Goal: Transaction & Acquisition: Purchase product/service

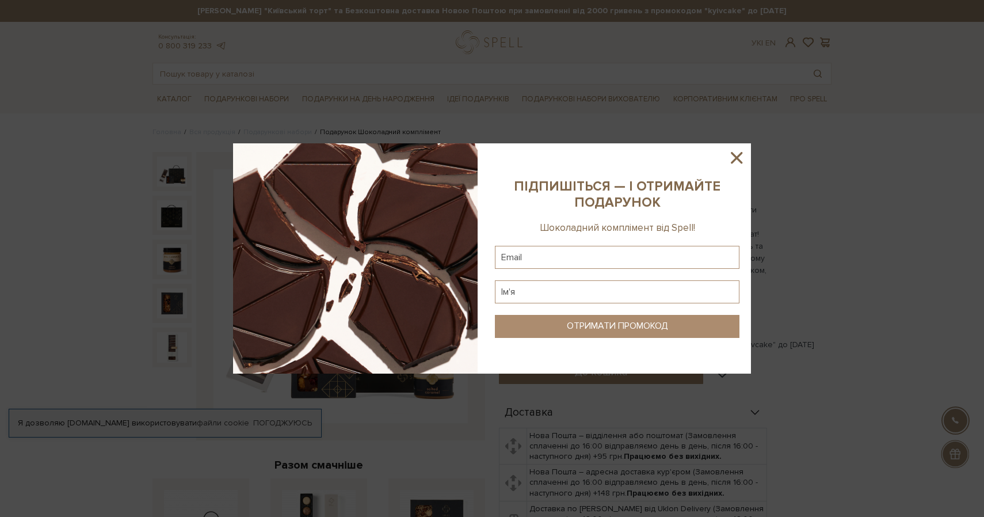
click at [739, 152] on icon at bounding box center [737, 158] width 20 height 20
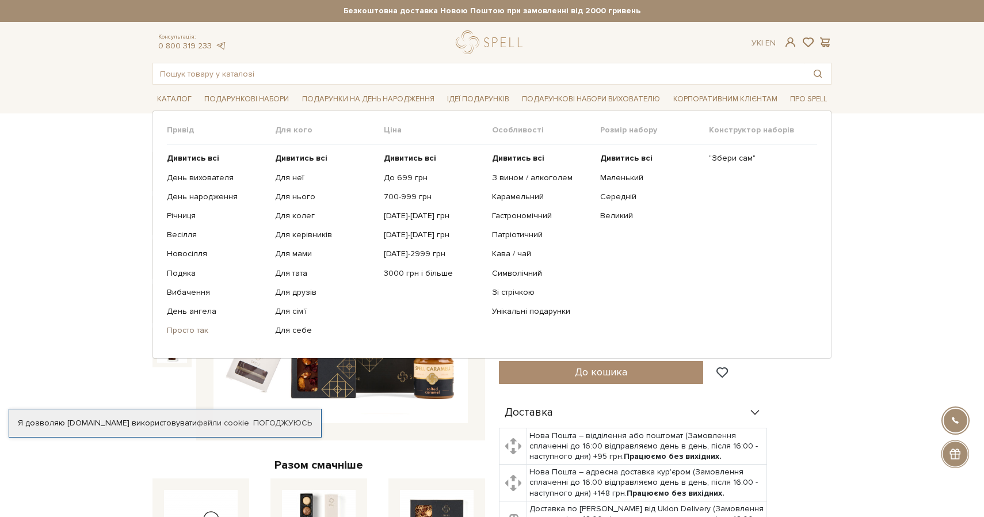
click at [182, 328] on link "Просто так" at bounding box center [217, 330] width 100 height 10
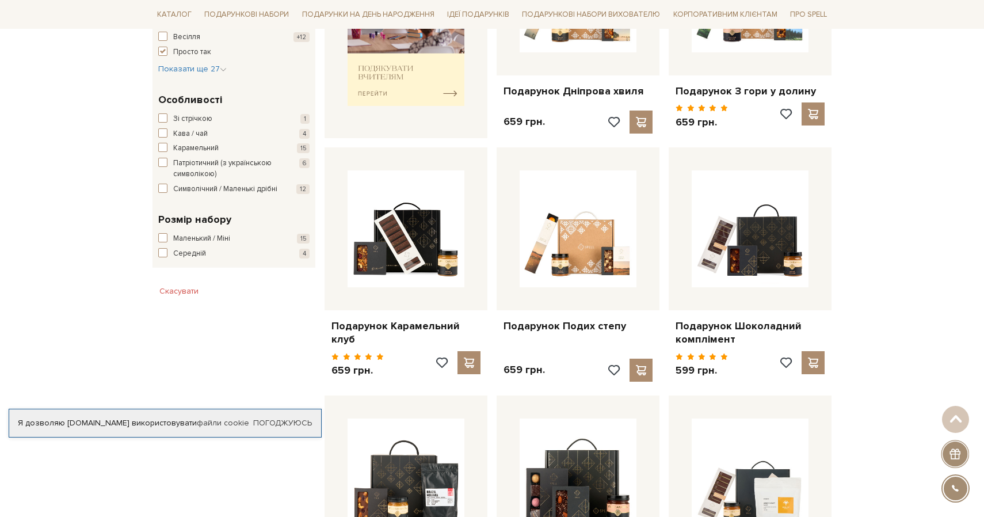
scroll to position [551, 0]
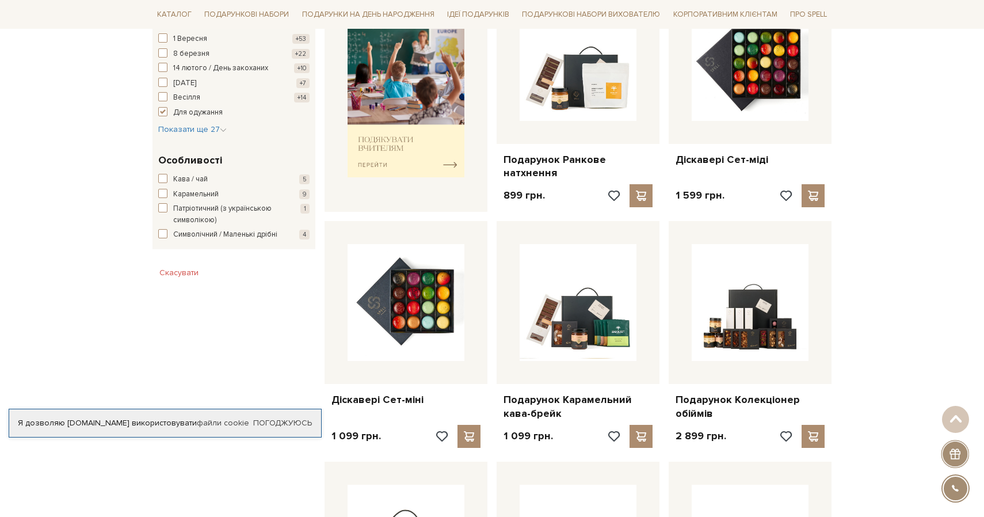
scroll to position [491, 0]
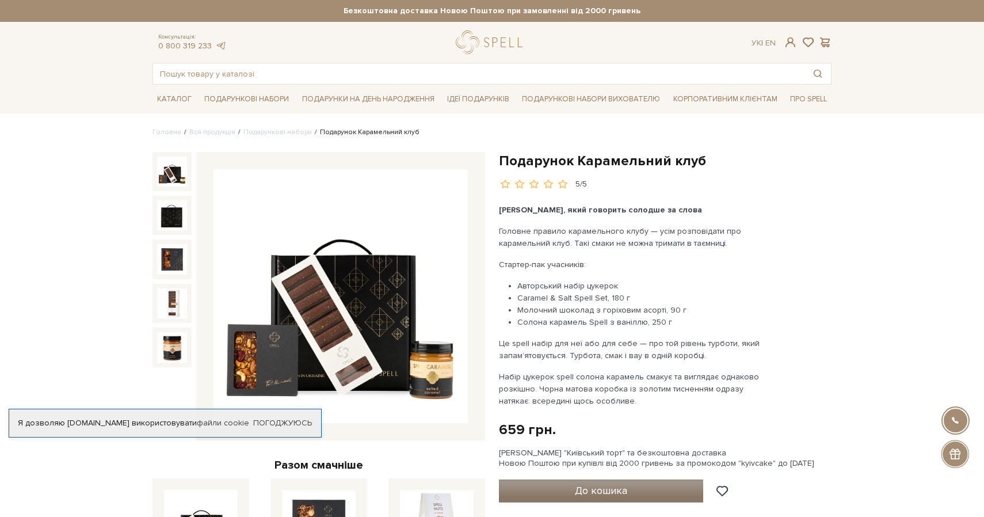
click at [617, 487] on span "До кошика" at bounding box center [601, 490] width 52 height 13
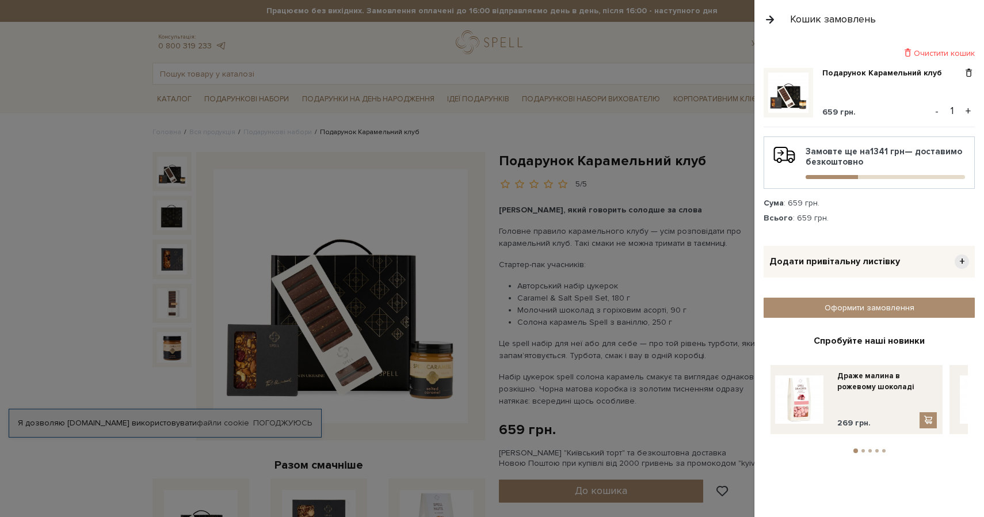
click at [959, 259] on span "+" at bounding box center [961, 261] width 14 height 14
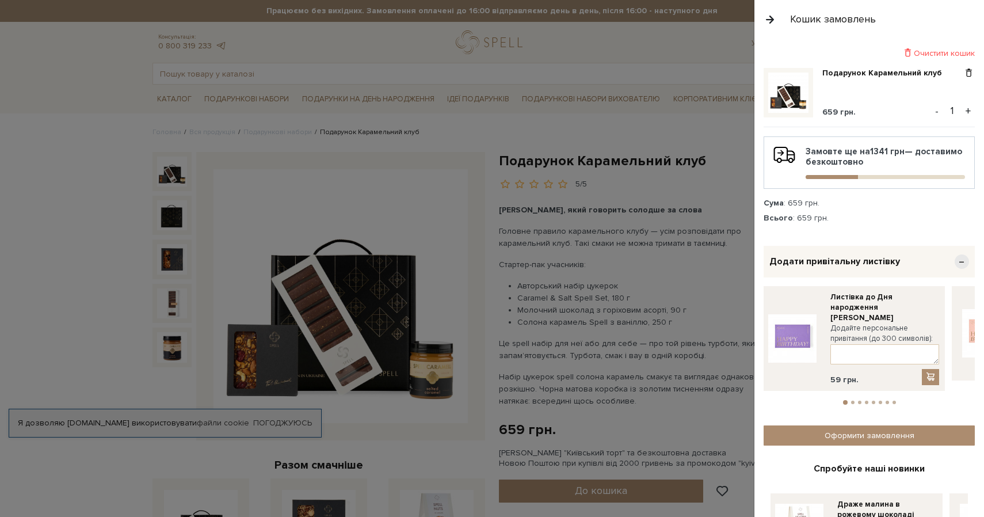
click at [851, 400] on button "2" at bounding box center [852, 401] width 3 height 3
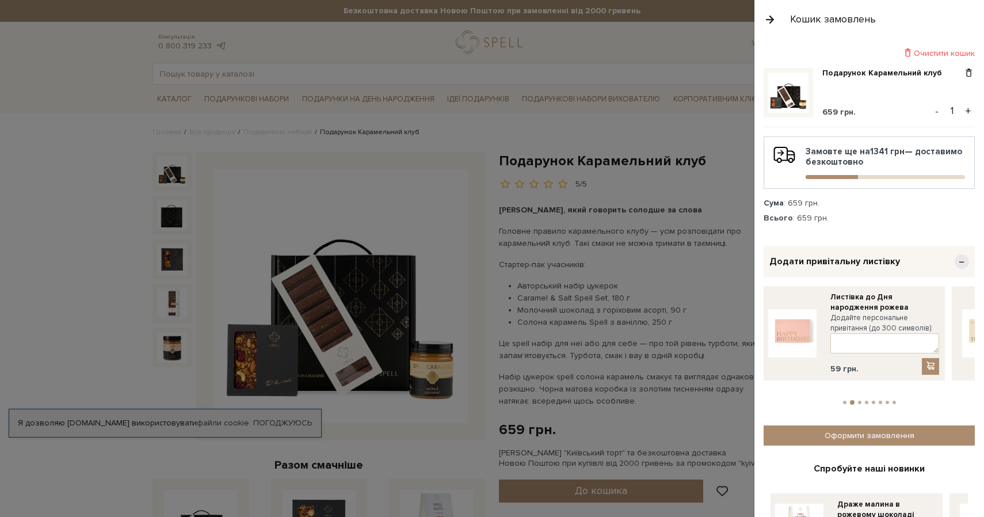
click at [859, 400] on button "3" at bounding box center [859, 401] width 3 height 3
click at [866, 400] on button "4" at bounding box center [866, 401] width 3 height 3
click at [875, 400] on li "5" at bounding box center [873, 401] width 7 height 3
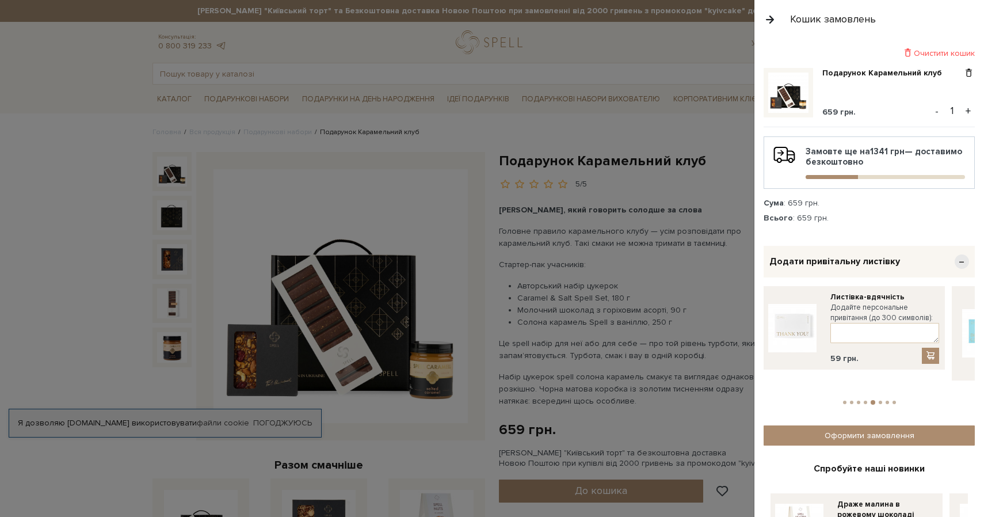
click at [878, 400] on button "6" at bounding box center [879, 401] width 3 height 3
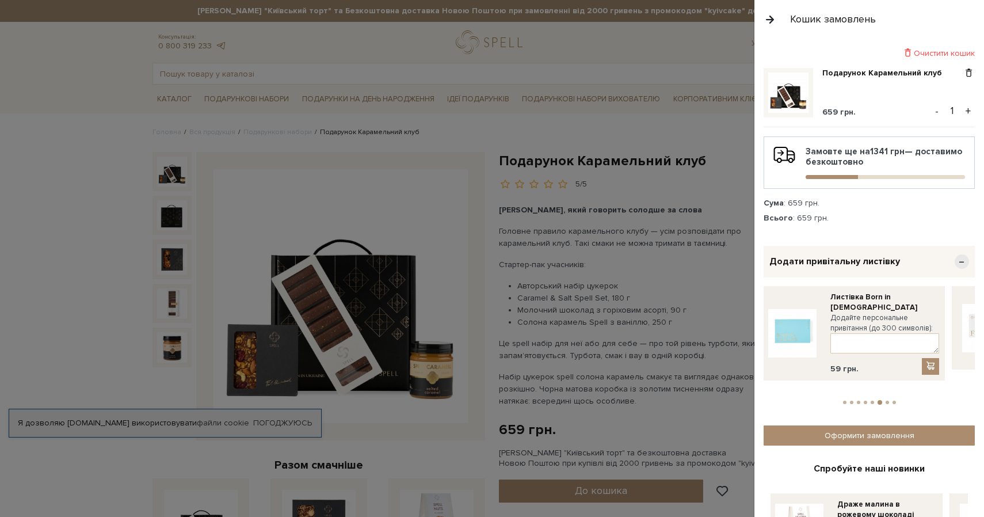
click at [885, 400] on button "7" at bounding box center [886, 401] width 3 height 3
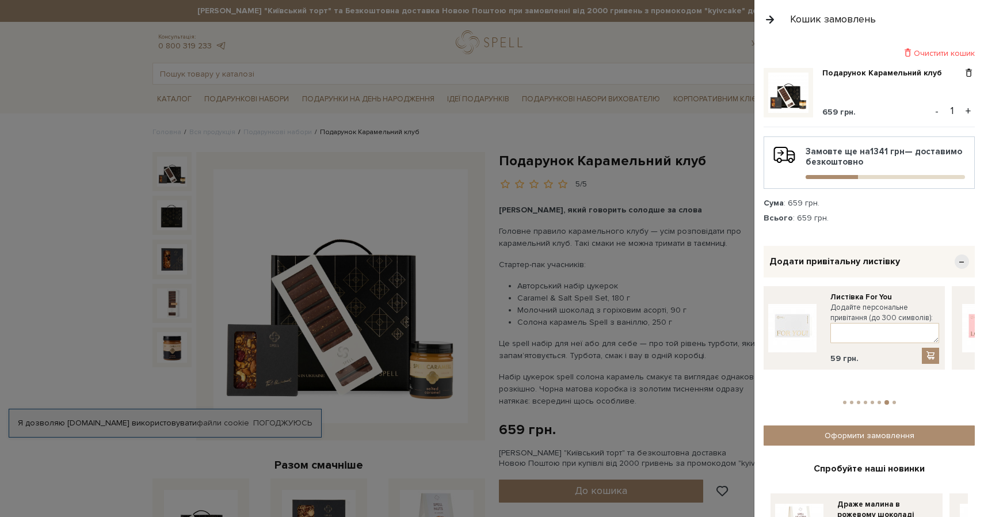
click at [896, 400] on li "8" at bounding box center [893, 401] width 7 height 3
click at [844, 400] on button "1" at bounding box center [844, 401] width 3 height 3
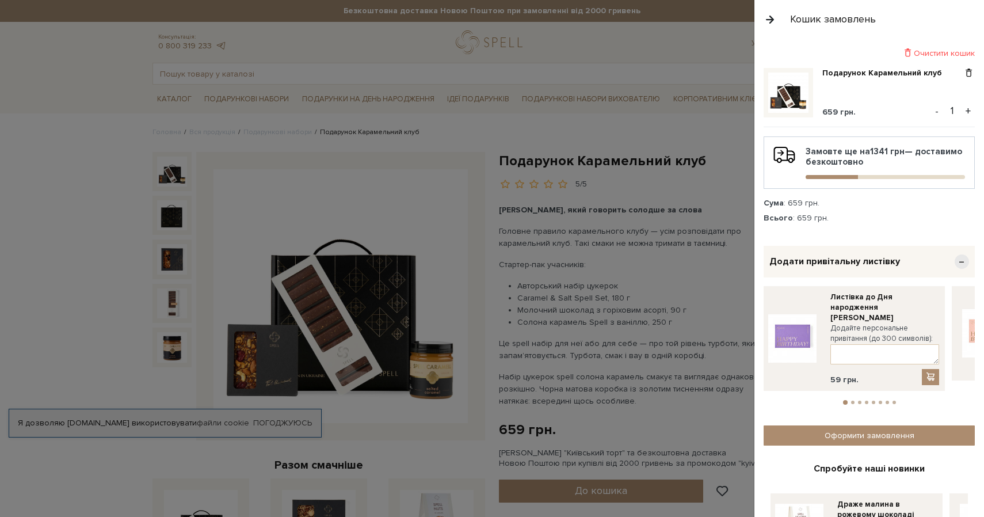
click at [853, 400] on button "2" at bounding box center [852, 401] width 3 height 3
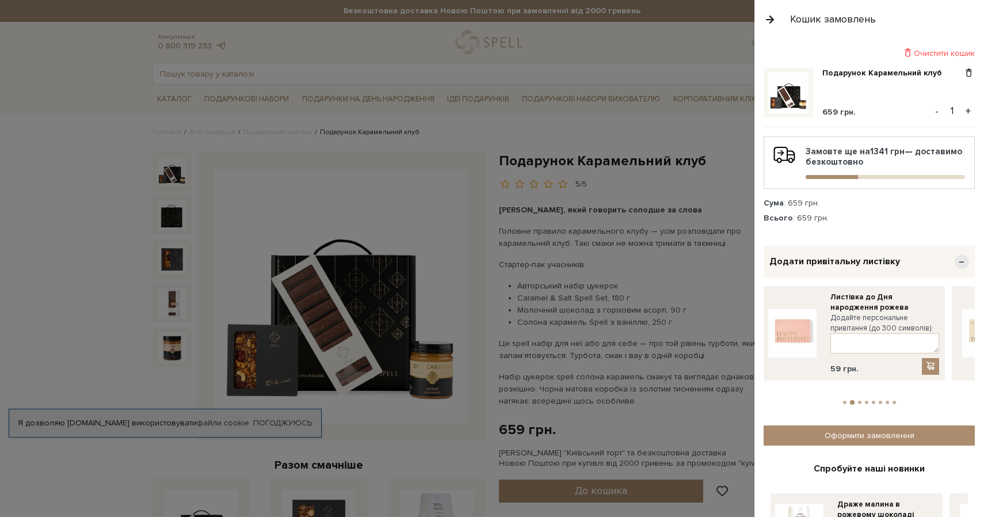
click at [863, 400] on li "4" at bounding box center [866, 401] width 7 height 3
click at [860, 400] on li "3" at bounding box center [858, 401] width 7 height 3
click at [840, 334] on textarea at bounding box center [884, 343] width 109 height 20
type textarea "Дякуємо, що ти з нами! Твій UM"
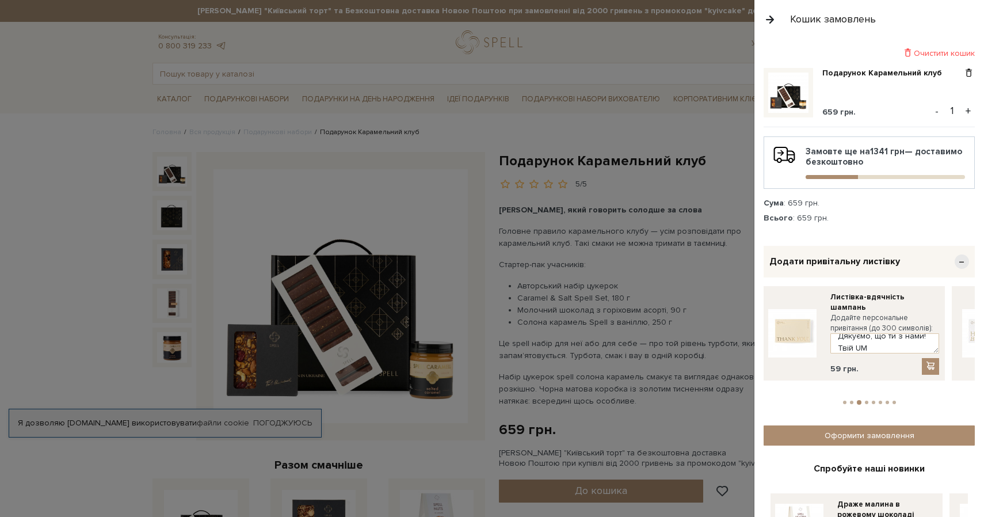
click at [798, 323] on img at bounding box center [792, 333] width 48 height 48
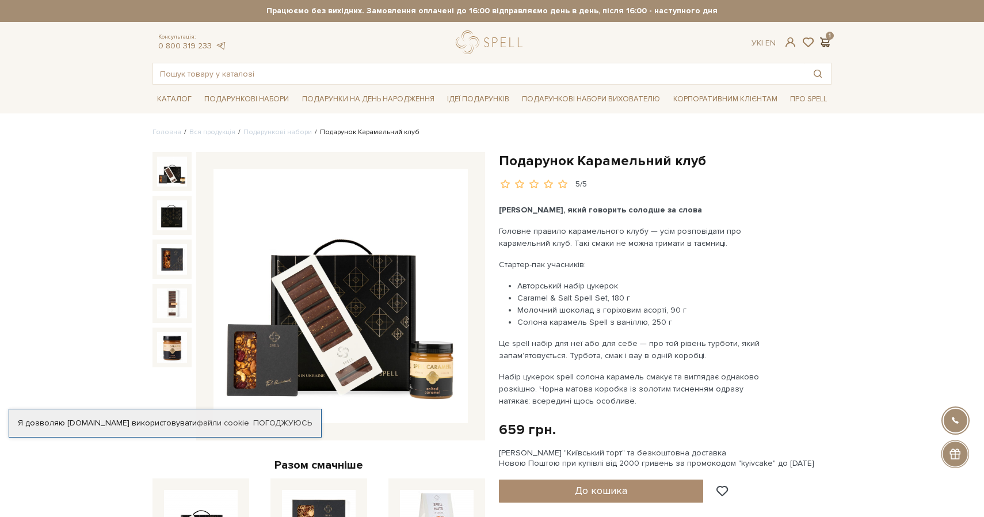
click at [825, 40] on span at bounding box center [824, 42] width 14 height 12
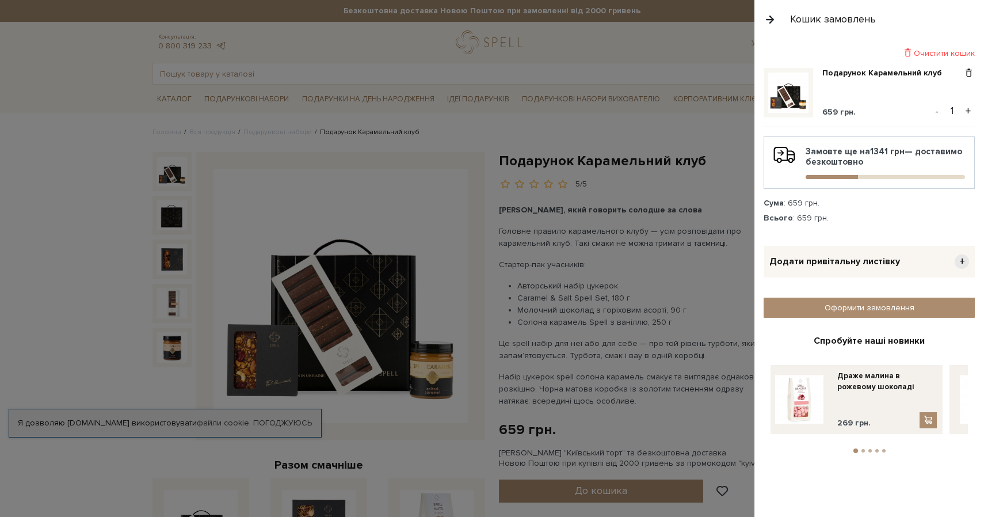
click at [835, 259] on span "Додати привітальну листівку" at bounding box center [834, 261] width 131 height 12
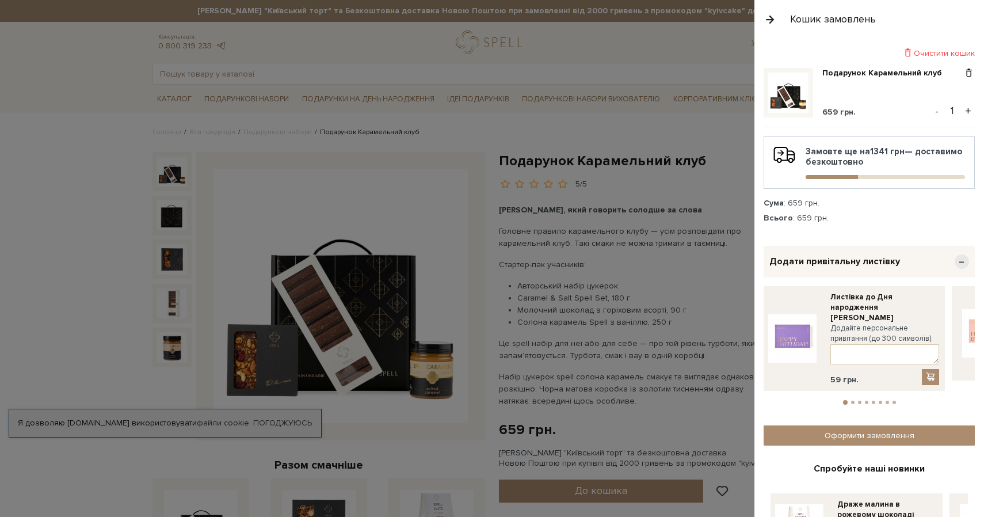
click at [850, 395] on ul "1 2 3 4 5 6 7 8" at bounding box center [868, 400] width 211 height 10
click at [853, 400] on button "2" at bounding box center [852, 401] width 3 height 3
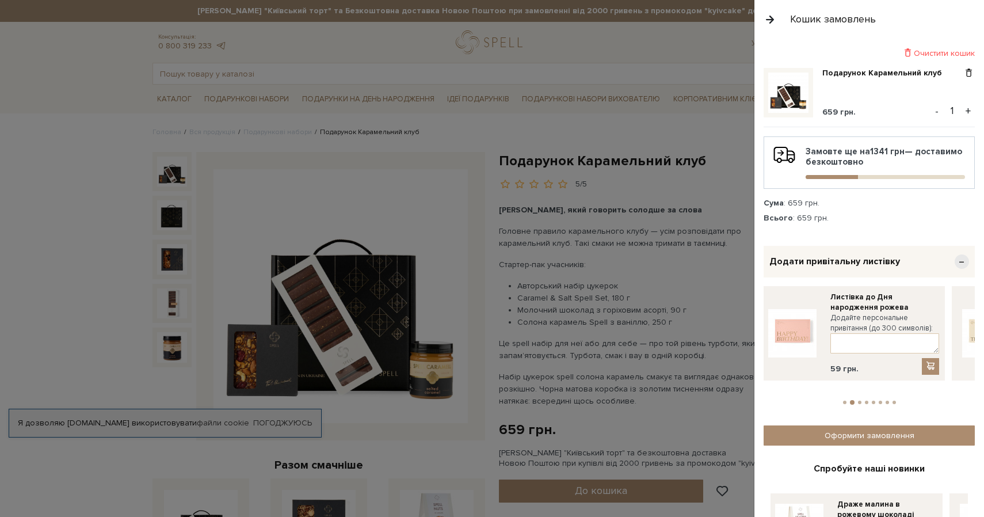
click at [863, 400] on li "4" at bounding box center [866, 401] width 7 height 3
click at [859, 400] on li "3" at bounding box center [858, 401] width 7 height 3
click at [849, 337] on textarea at bounding box center [884, 343] width 109 height 20
type textarea "L"
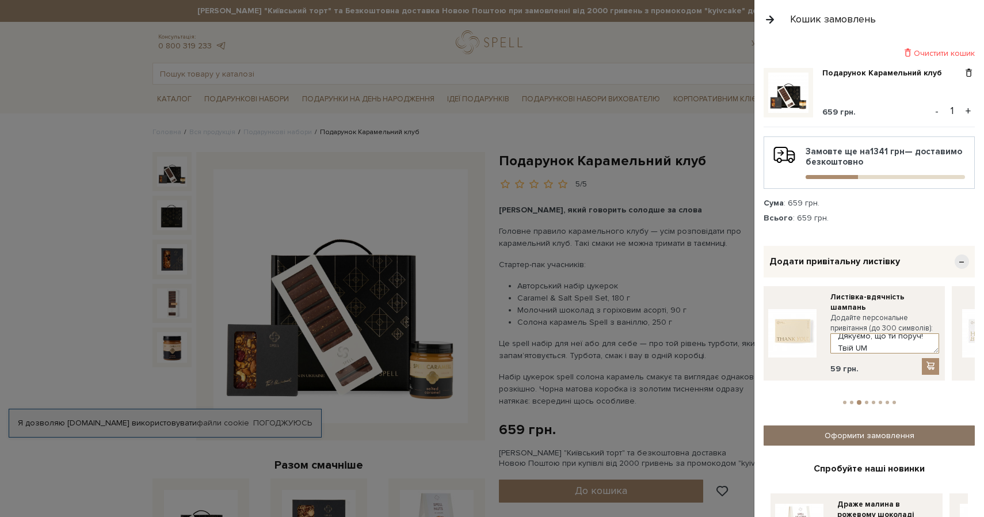
type textarea "Дякуємо, що ти поруч! Твій UM"
click at [884, 425] on link "Оформити замовлення" at bounding box center [868, 435] width 211 height 20
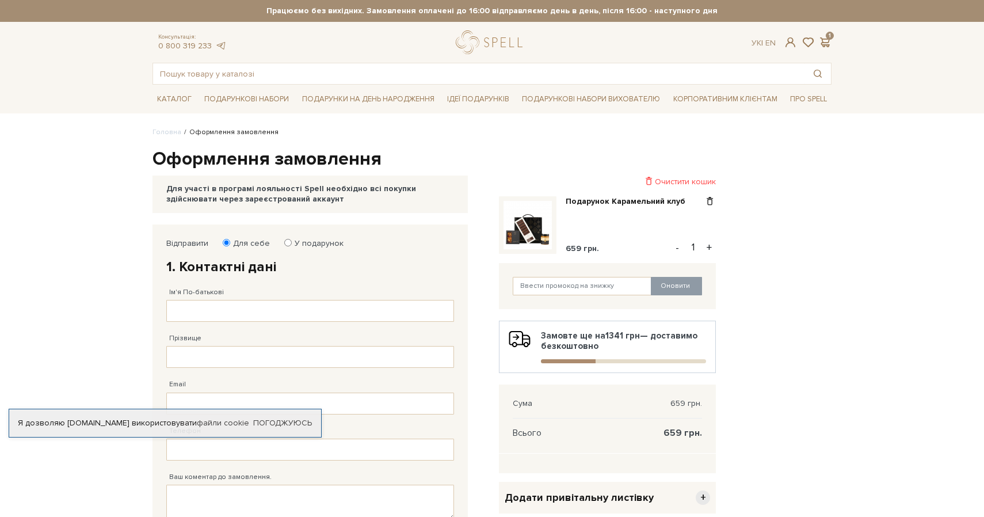
click at [303, 243] on label "У подарунок" at bounding box center [315, 243] width 56 height 10
click at [292, 243] on input "У подарунок" at bounding box center [287, 242] width 7 height 7
radio input "true"
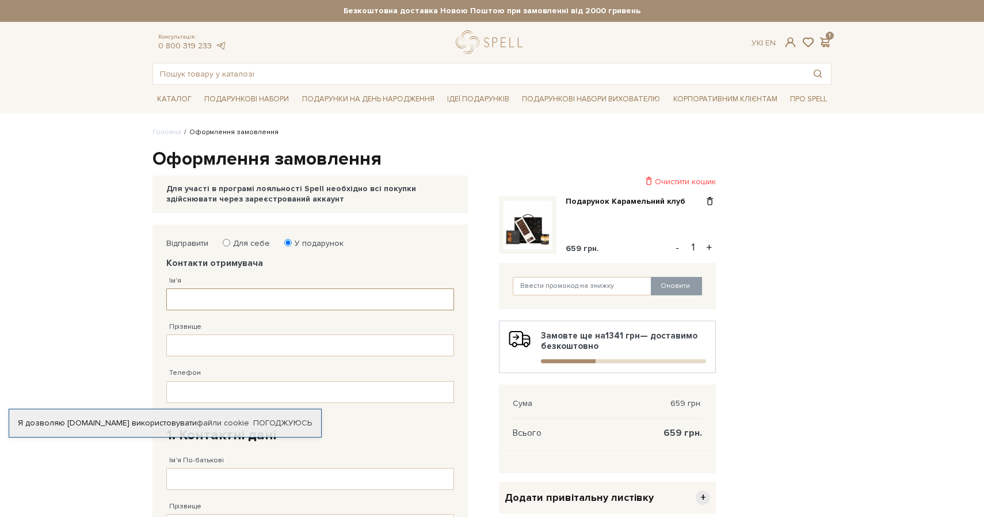
click at [192, 292] on input "Ім'я" at bounding box center [310, 299] width 288 height 22
click at [270, 427] on link "Погоджуюсь" at bounding box center [282, 423] width 59 height 10
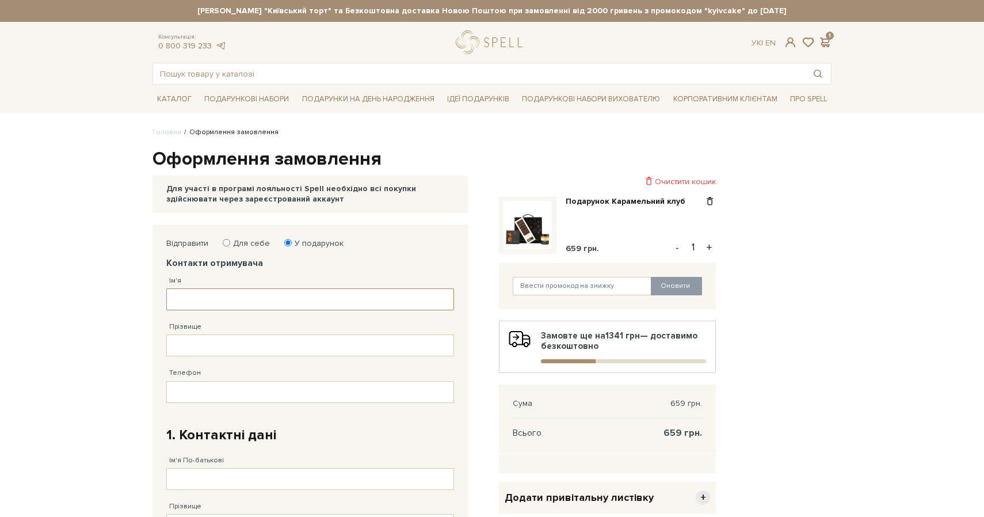
click at [221, 298] on input "Ім'я" at bounding box center [310, 299] width 288 height 22
type input "D"
type input "[PERSON_NAME]"
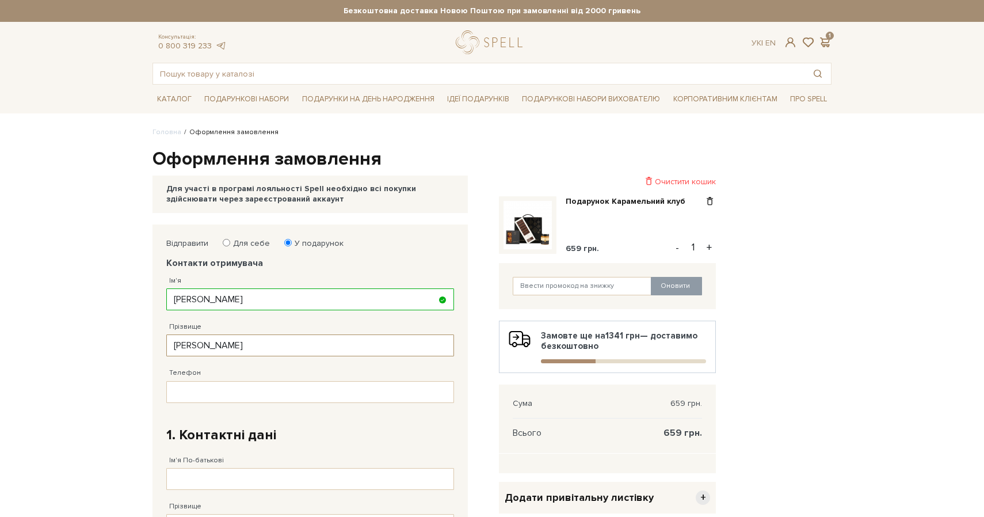
type input "[PERSON_NAME]"
type input "[PHONE_NUMBER]"
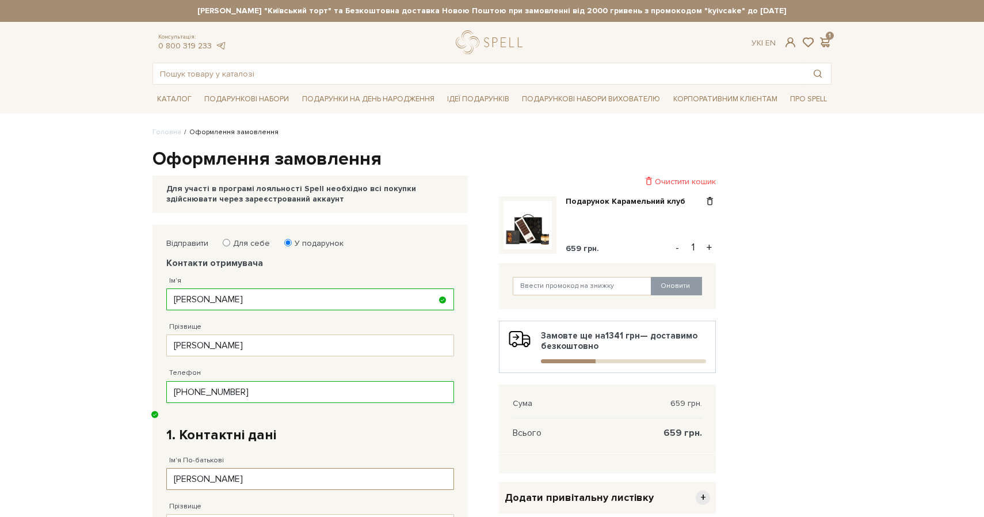
type input "[PERSON_NAME]"
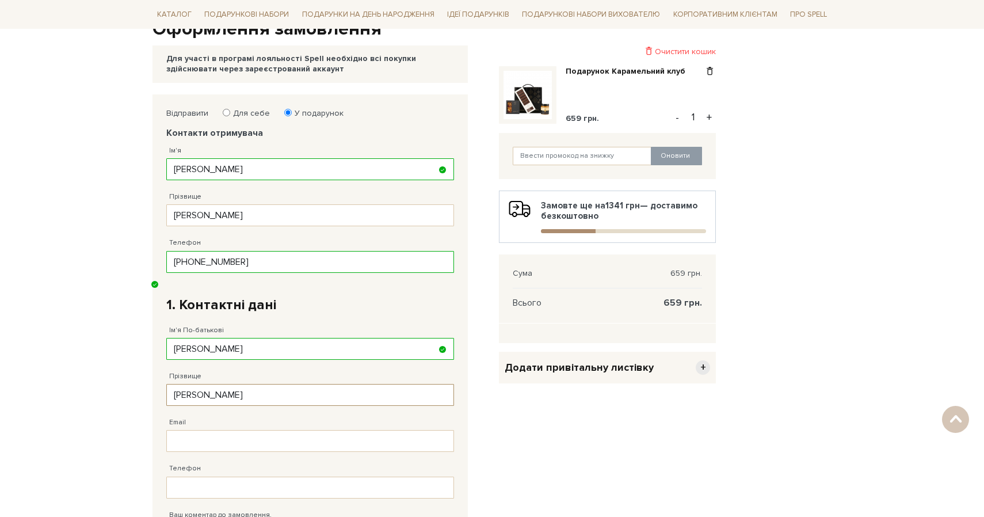
scroll to position [129, 0]
type input "[PERSON_NAME]"
click at [228, 114] on input "Для себе" at bounding box center [226, 112] width 7 height 7
radio input "true"
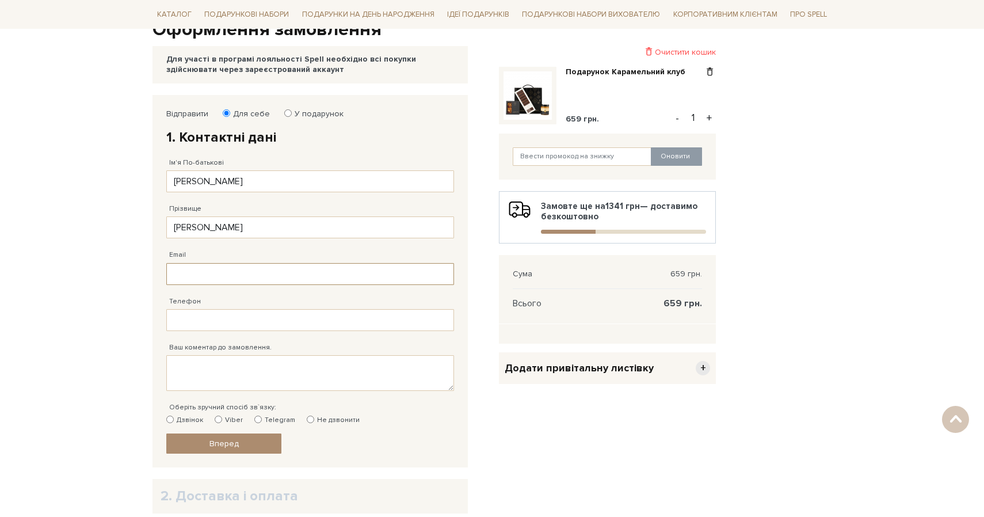
click at [197, 272] on input "Email" at bounding box center [310, 274] width 288 height 22
type input "[PERSON_NAME][EMAIL_ADDRESS][DOMAIN_NAME]"
type input "[PERSON_NAME]"
type input "[PHONE_NUMBER]"
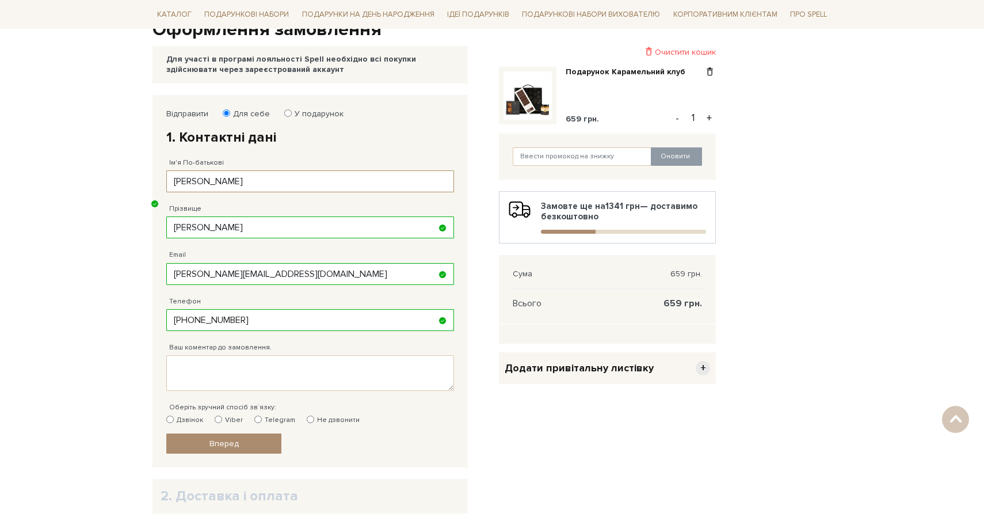
click at [205, 177] on input "[PERSON_NAME]" at bounding box center [310, 181] width 288 height 22
type input "[PERSON_NAME]"
click at [233, 228] on input "[PERSON_NAME]" at bounding box center [310, 227] width 288 height 22
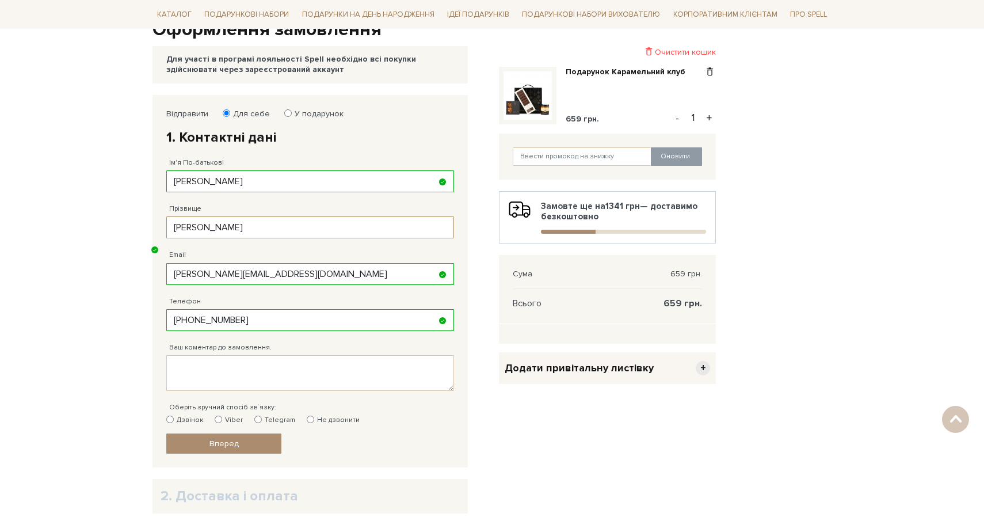
click at [233, 228] on input "[PERSON_NAME]" at bounding box center [310, 227] width 288 height 22
type input "[PERSON_NAME]"
type input "[PERSON_NAME][EMAIL_ADDRESS][DOMAIN_NAME]"
type input "38 (___) ___ __ __"
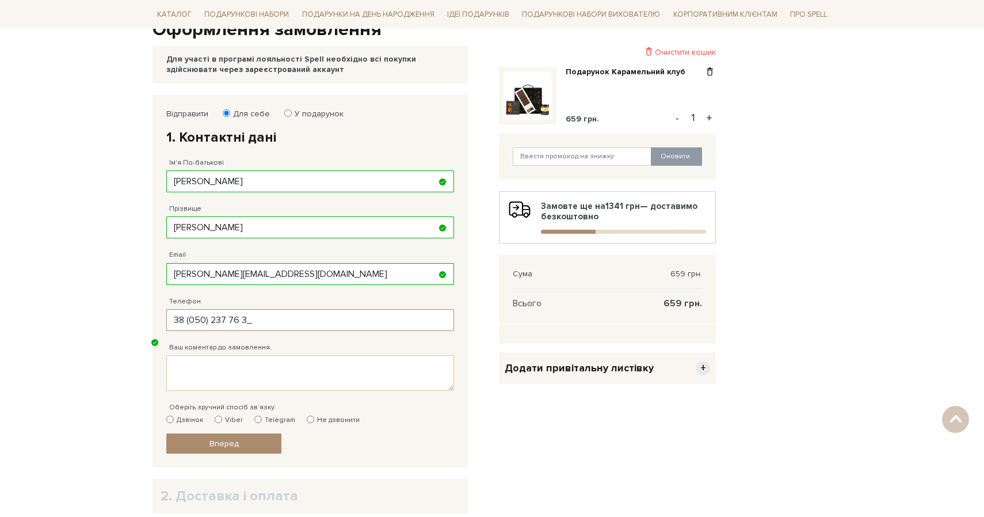
type input "[PHONE_NUMBER]"
click at [212, 438] on link "Вперед" at bounding box center [223, 443] width 115 height 20
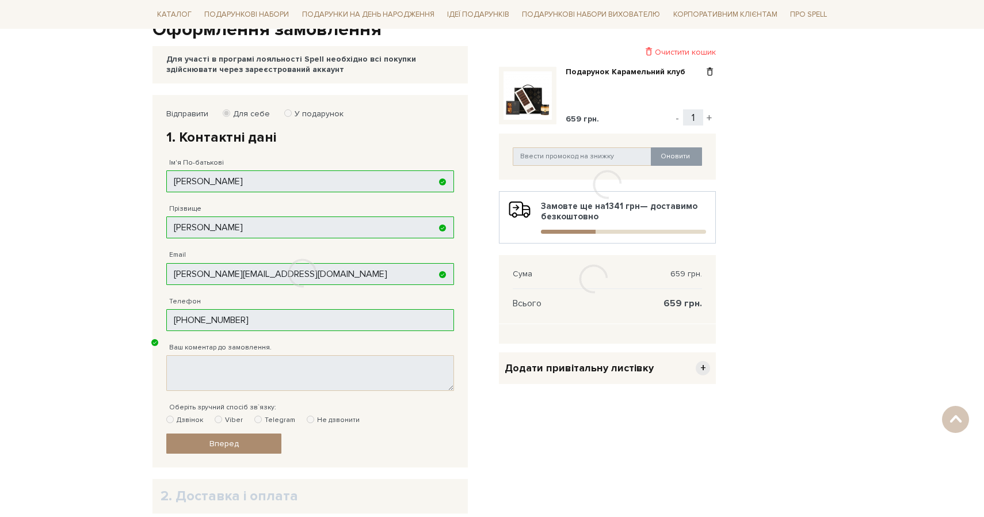
scroll to position [224, 0]
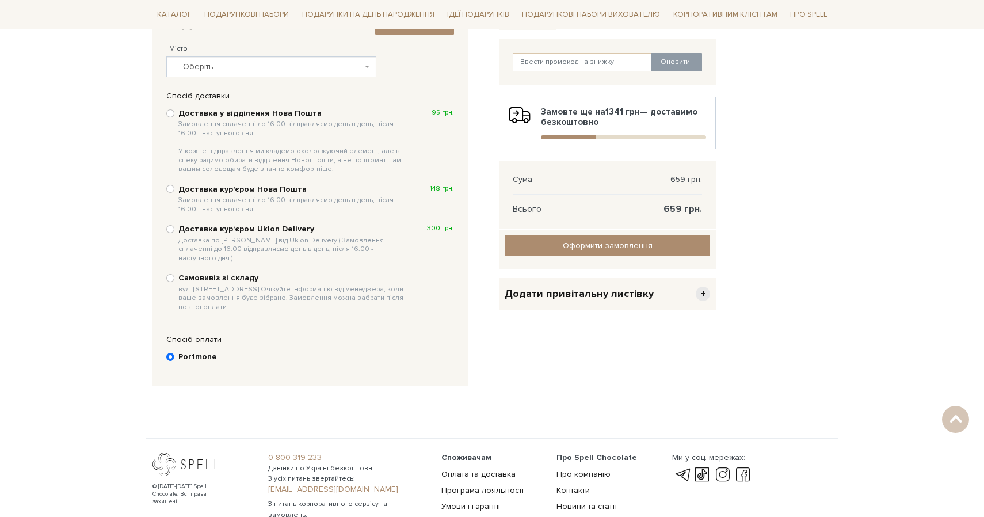
click at [170, 108] on div "Доставка у відділення Нова Пошта Замовлення сплаченні до 16:00 відправляємо ден…" at bounding box center [310, 141] width 288 height 68
click at [170, 112] on input "Доставка у відділення Нова Пошта Замовлення сплаченні до 16:00 відправляємо ден…" at bounding box center [170, 113] width 8 height 8
radio input "true"
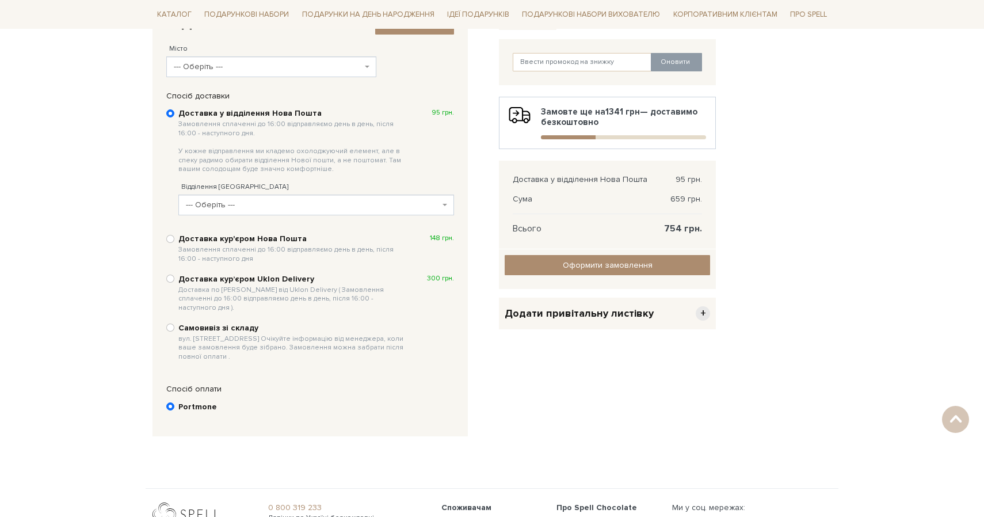
click at [280, 70] on span "--- Оберіть ---" at bounding box center [268, 67] width 188 height 12
type input "g"
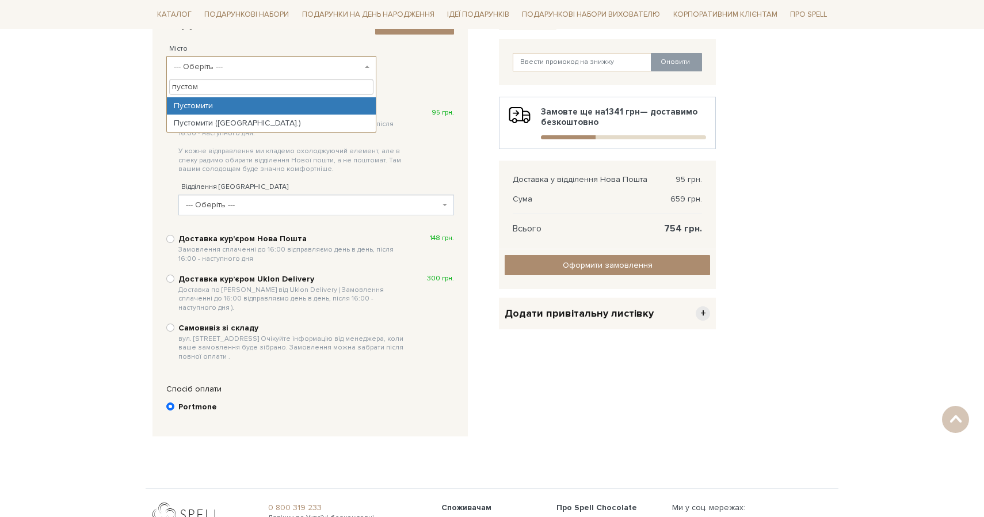
type input "пустом"
select select "Пустомити"
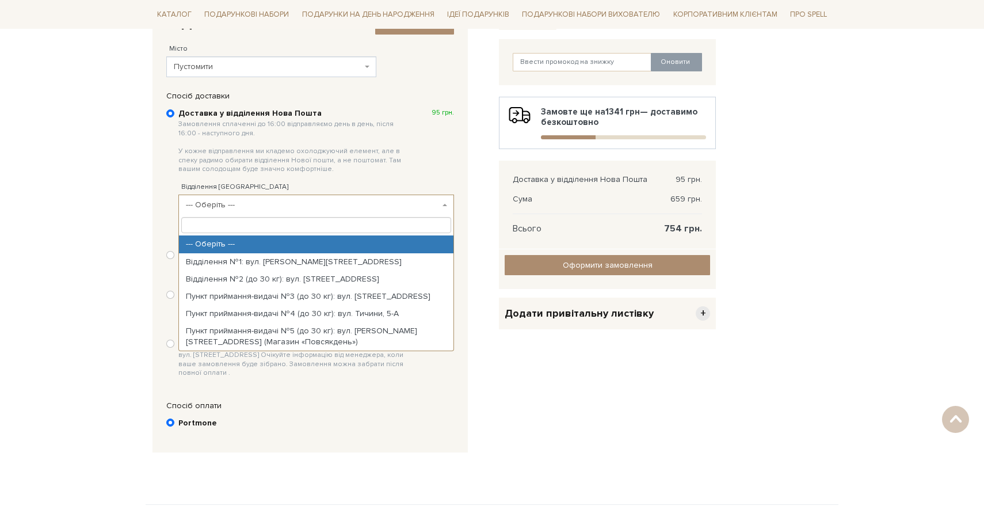
click at [236, 202] on span "--- Оберіть ---" at bounding box center [313, 205] width 254 height 12
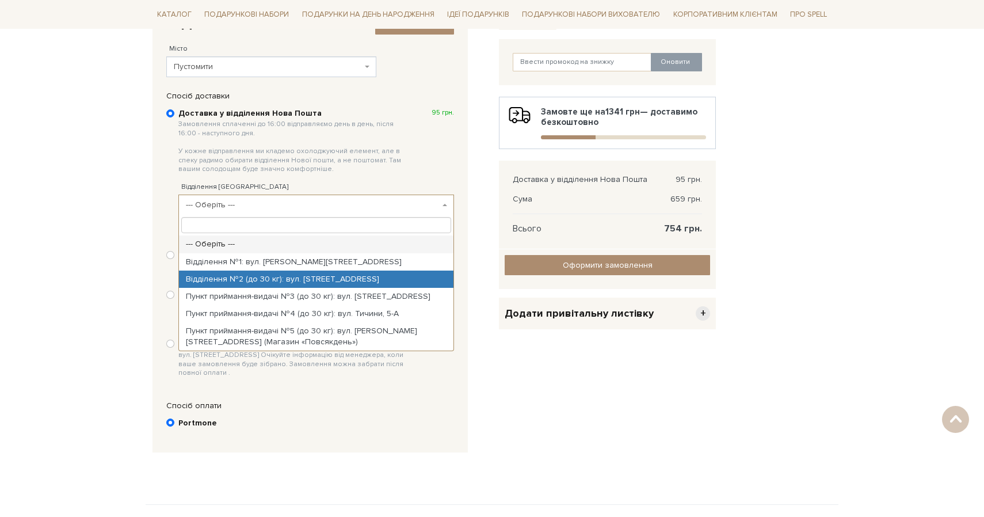
select select "Відділення №2 (до 30 кг): вул. [STREET_ADDRESS]"
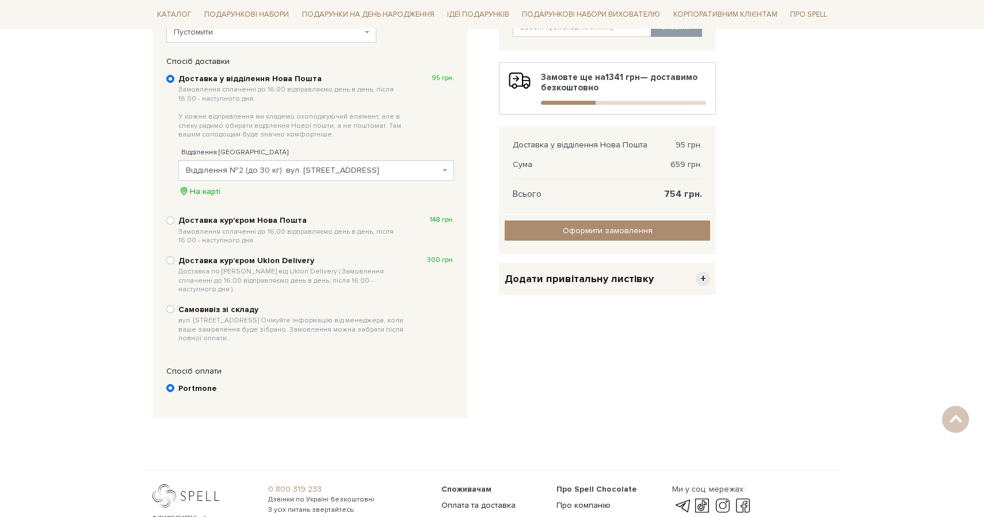
scroll to position [271, 0]
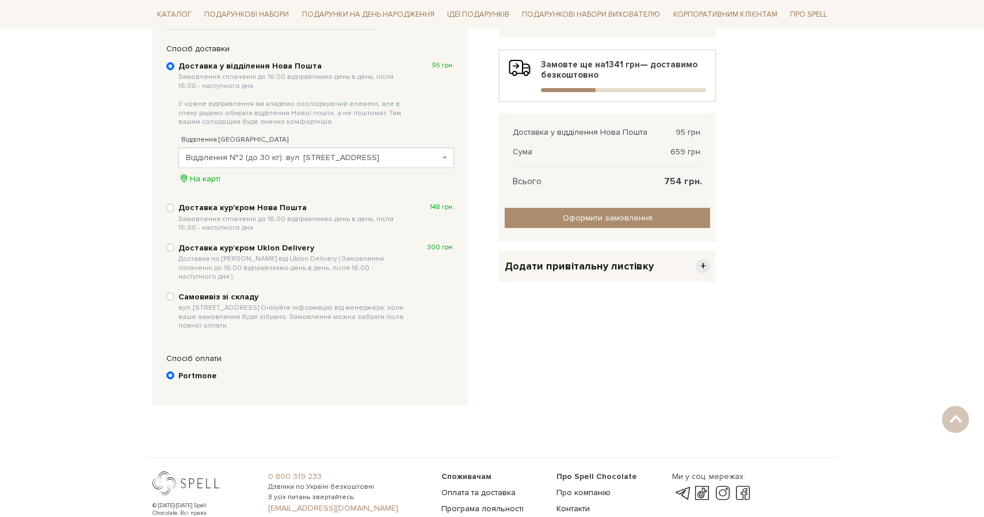
click at [708, 261] on span "+" at bounding box center [702, 266] width 14 height 14
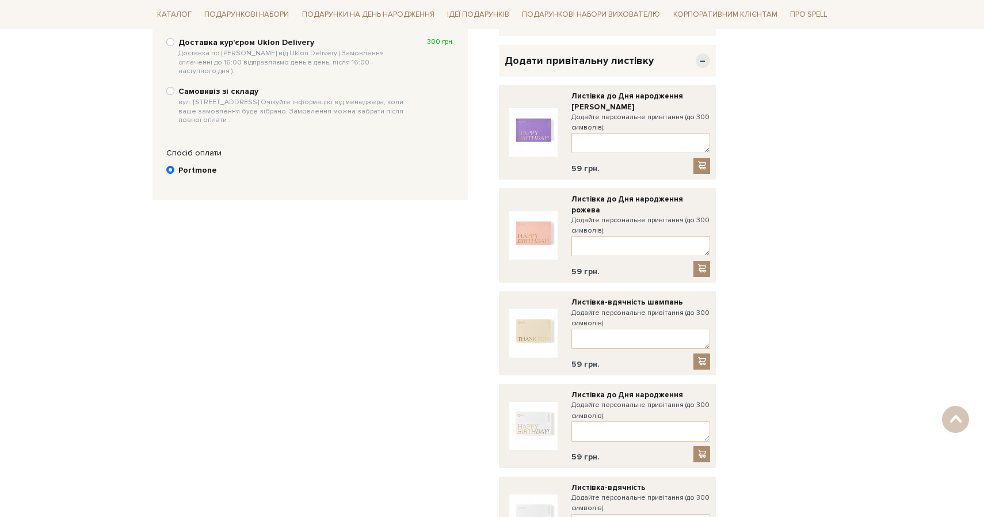
scroll to position [479, 0]
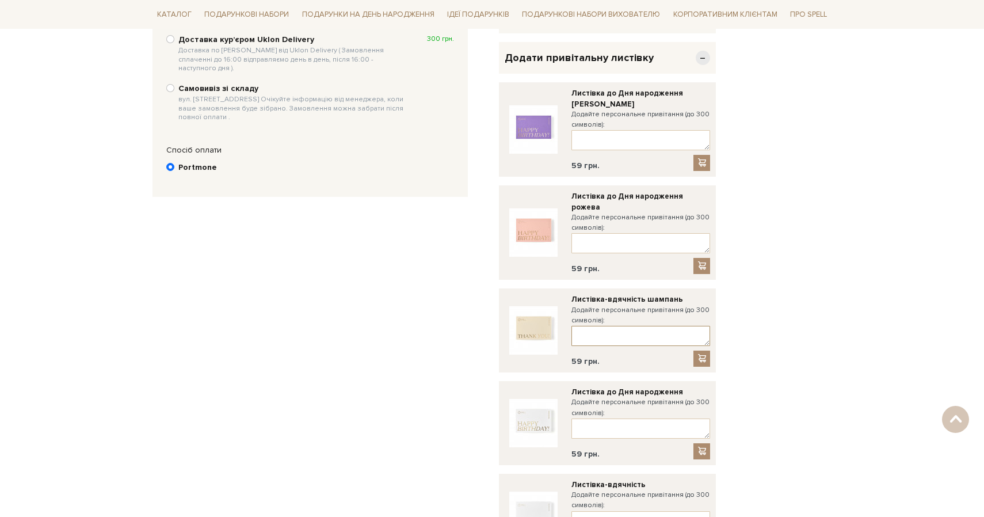
click at [611, 330] on textarea at bounding box center [640, 336] width 139 height 20
type textarea "Дякуємо, що ти поруч! Твій UM"
click at [701, 353] on span at bounding box center [702, 358] width 12 height 10
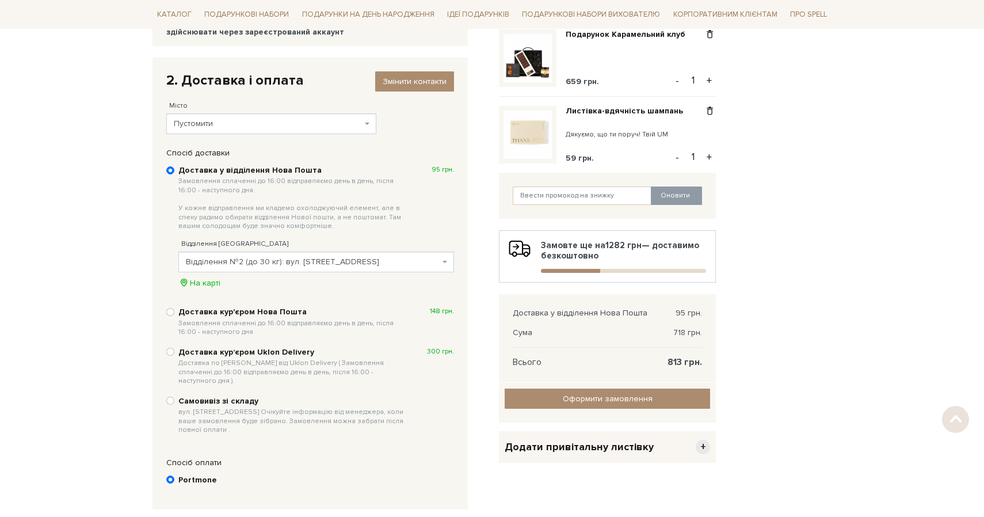
scroll to position [250, 0]
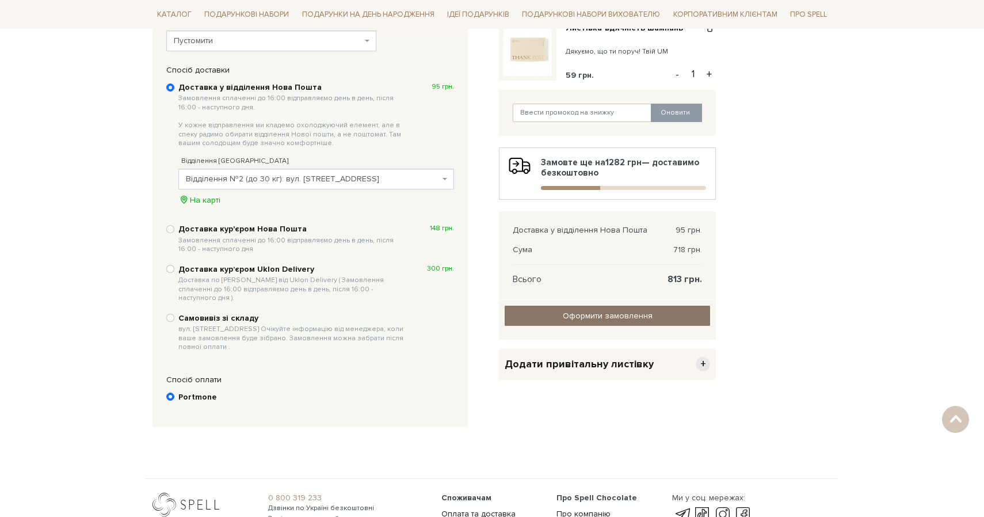
click at [580, 318] on input "Оформити замовлення" at bounding box center [606, 315] width 205 height 20
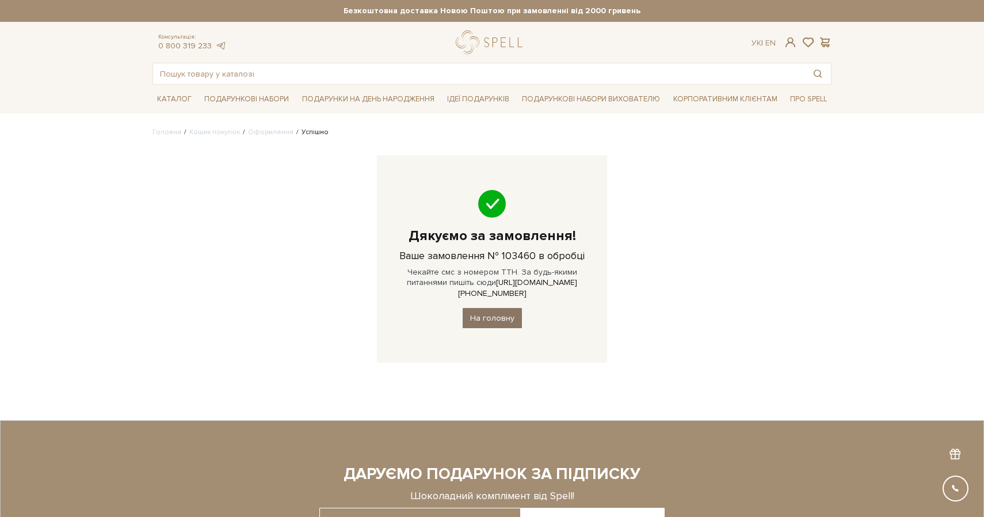
click at [498, 309] on link "На головну" at bounding box center [491, 318] width 59 height 20
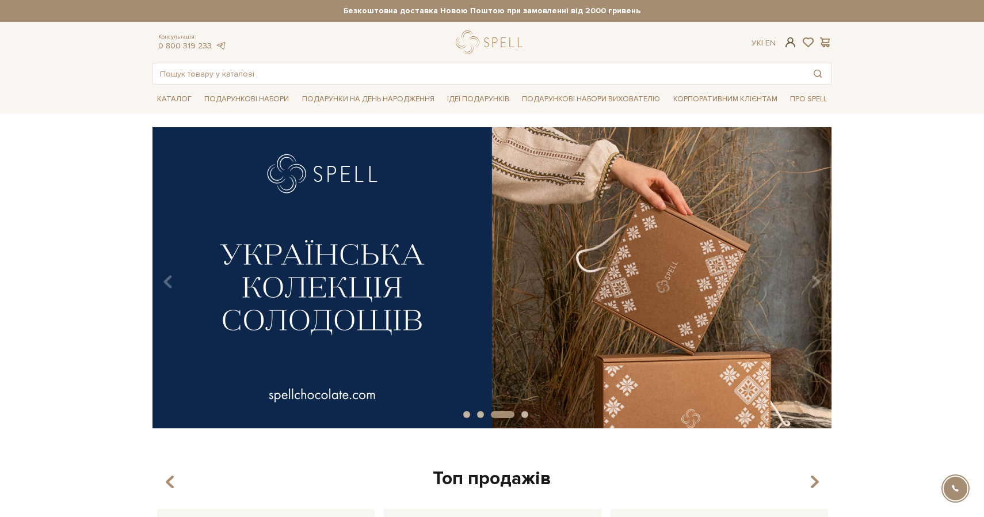
click at [788, 46] on span at bounding box center [790, 42] width 14 height 12
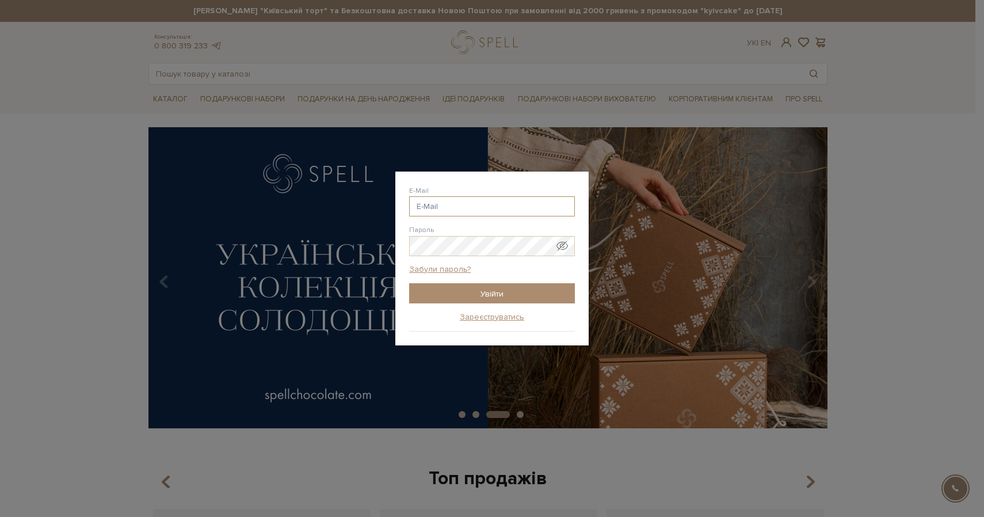
click at [459, 206] on input "E-Mail" at bounding box center [492, 206] width 166 height 20
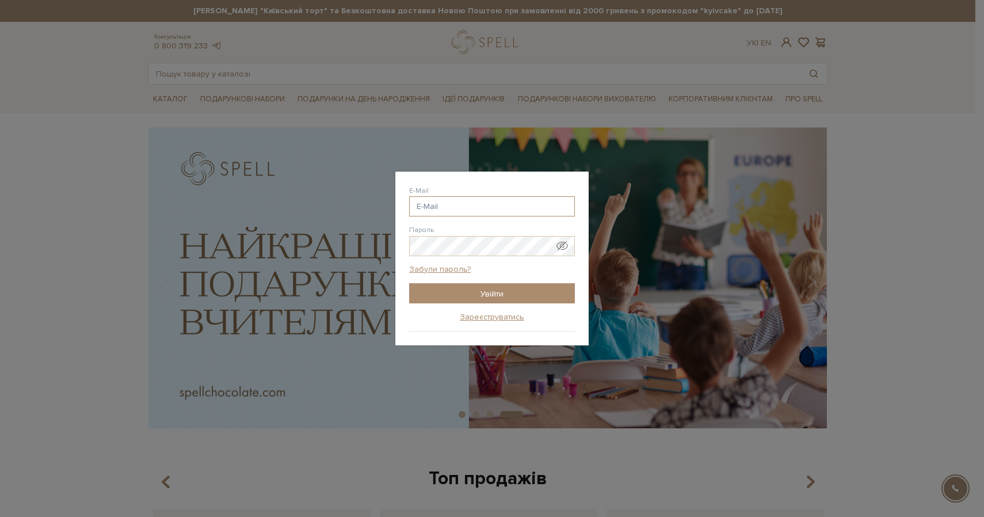
click at [446, 205] on input "E-Mail" at bounding box center [492, 206] width 166 height 20
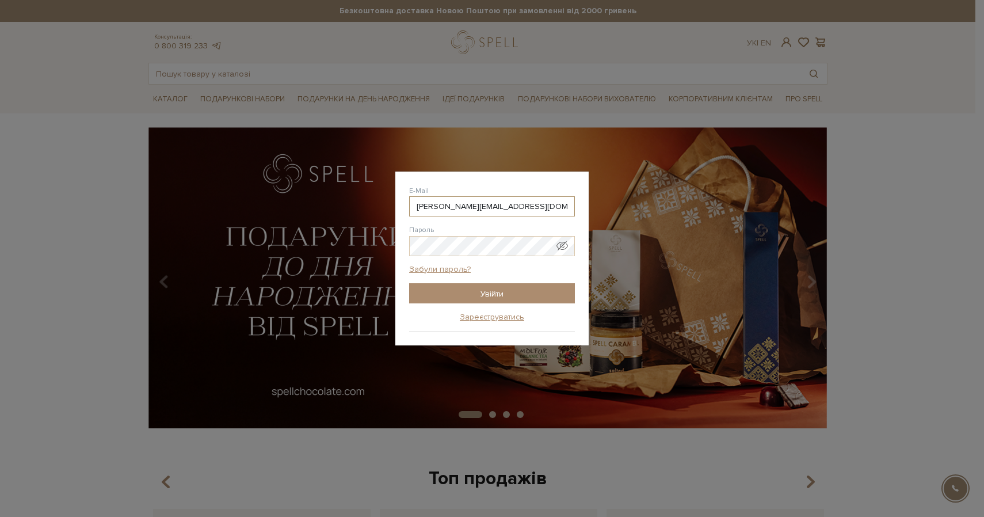
type input "[PERSON_NAME][EMAIL_ADDRESS][DOMAIN_NAME]"
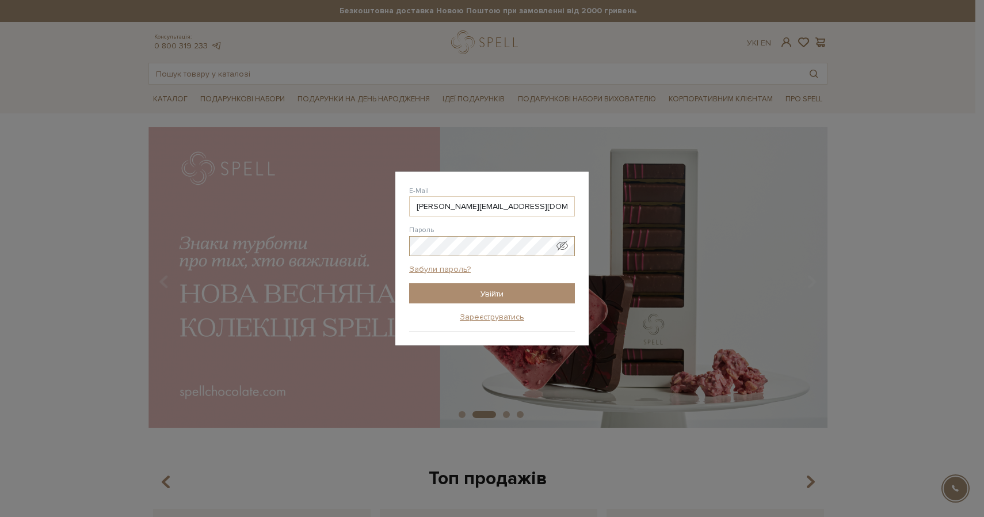
click at [409, 283] on input "Увійти" at bounding box center [492, 293] width 166 height 20
